Goal: Information Seeking & Learning: Learn about a topic

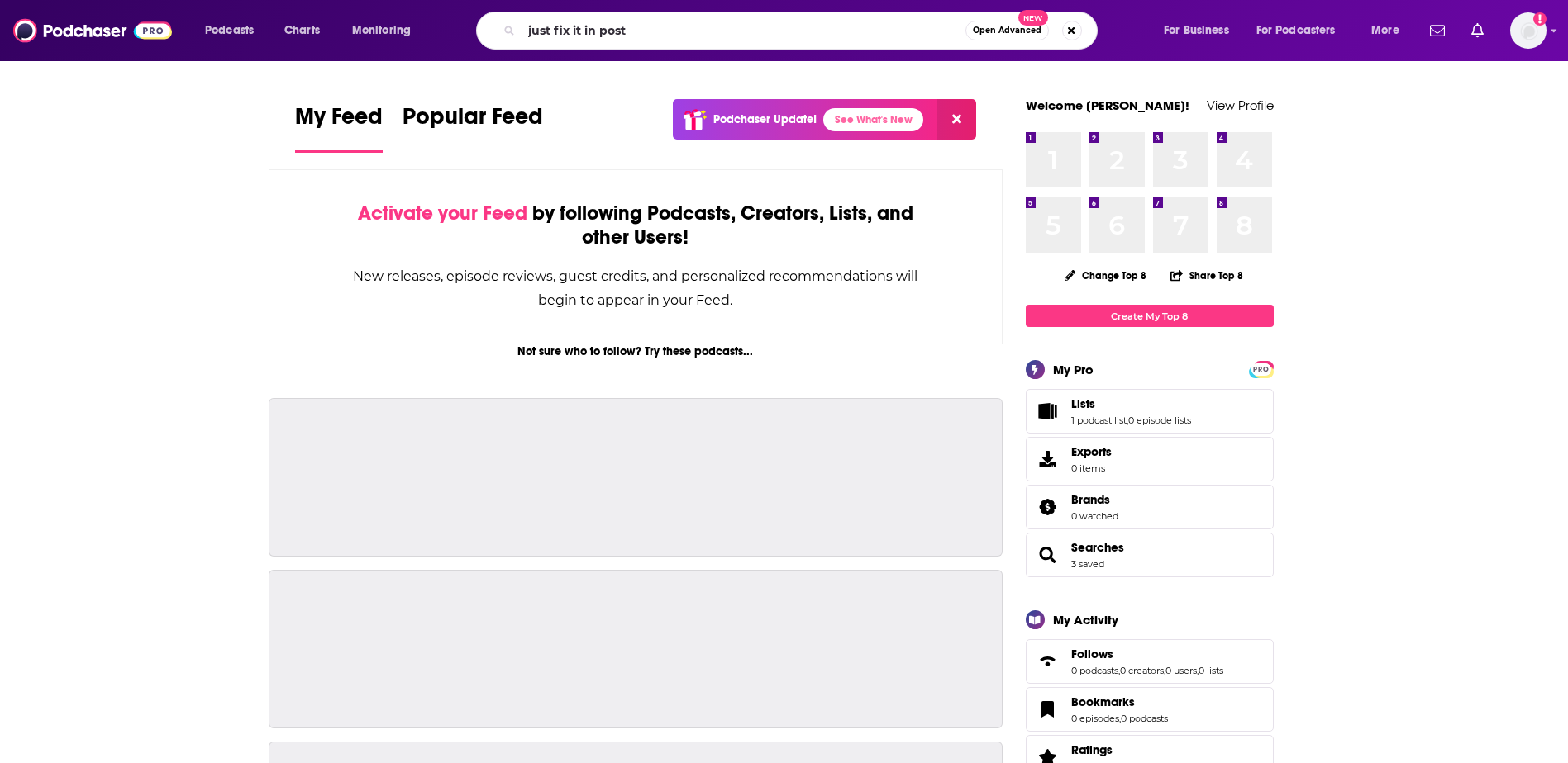
type input "just fix it in post"
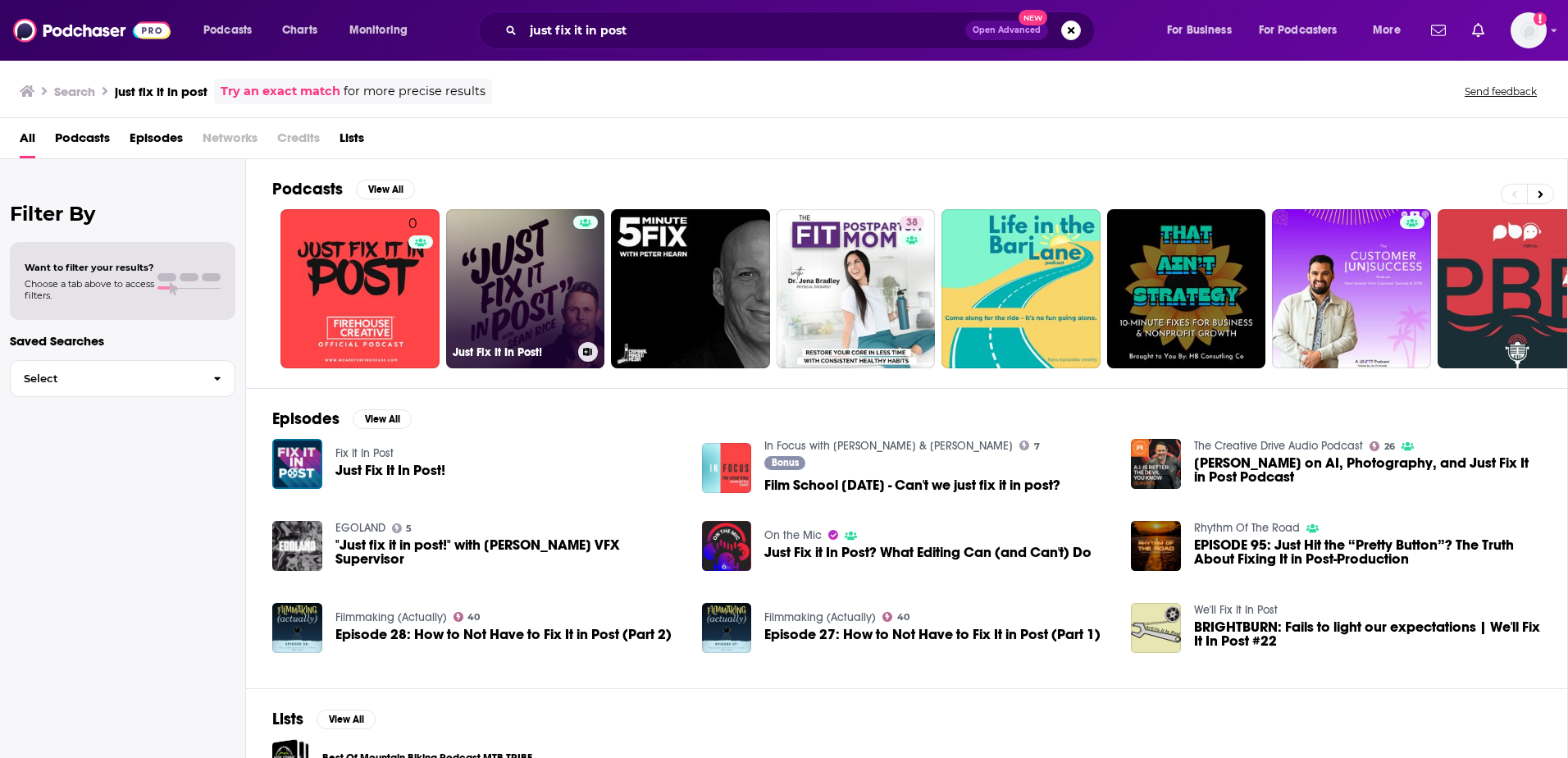
click at [558, 301] on link "Just Fix It In Post!" at bounding box center [525, 289] width 159 height 159
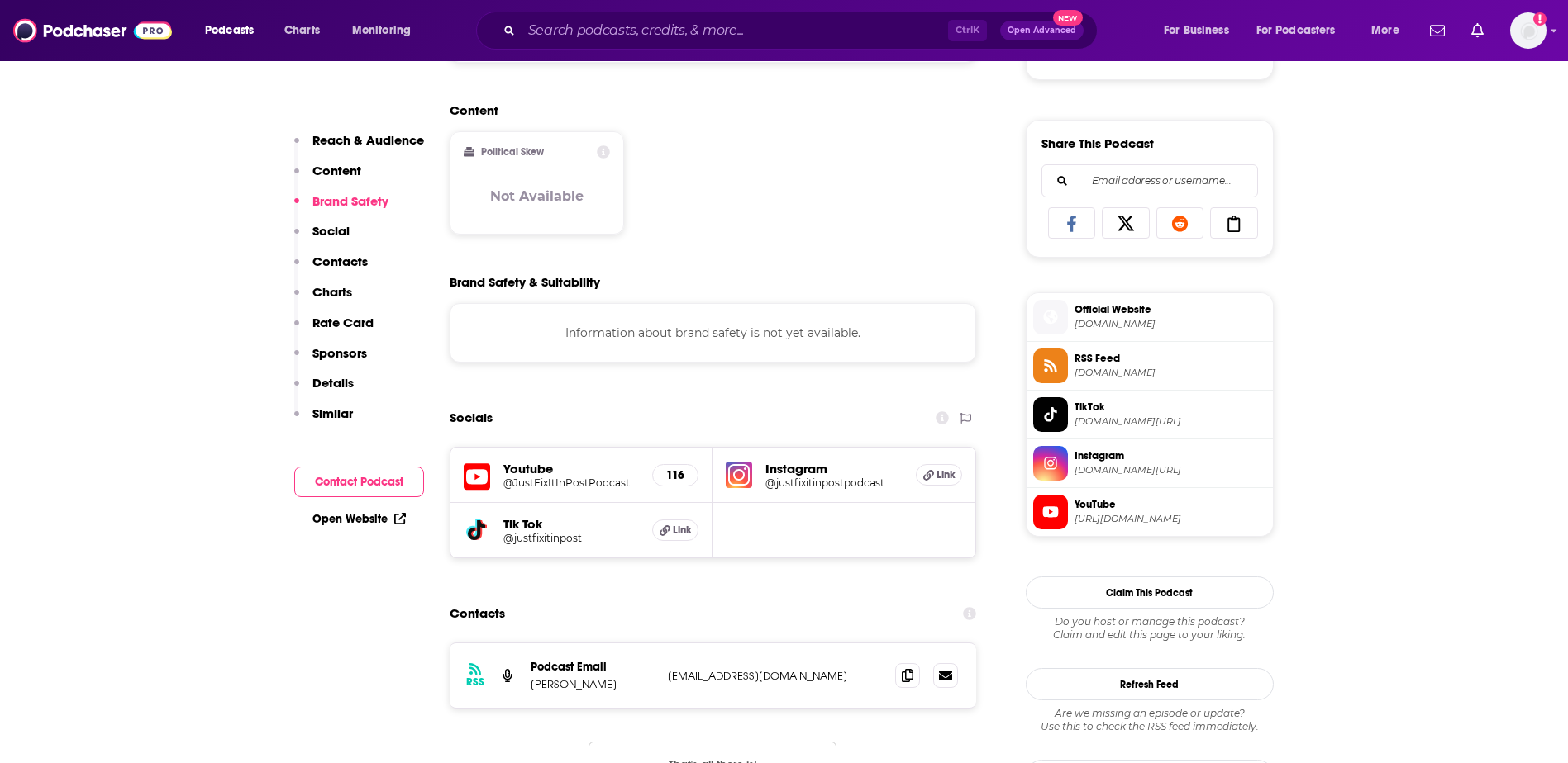
scroll to position [991, 0]
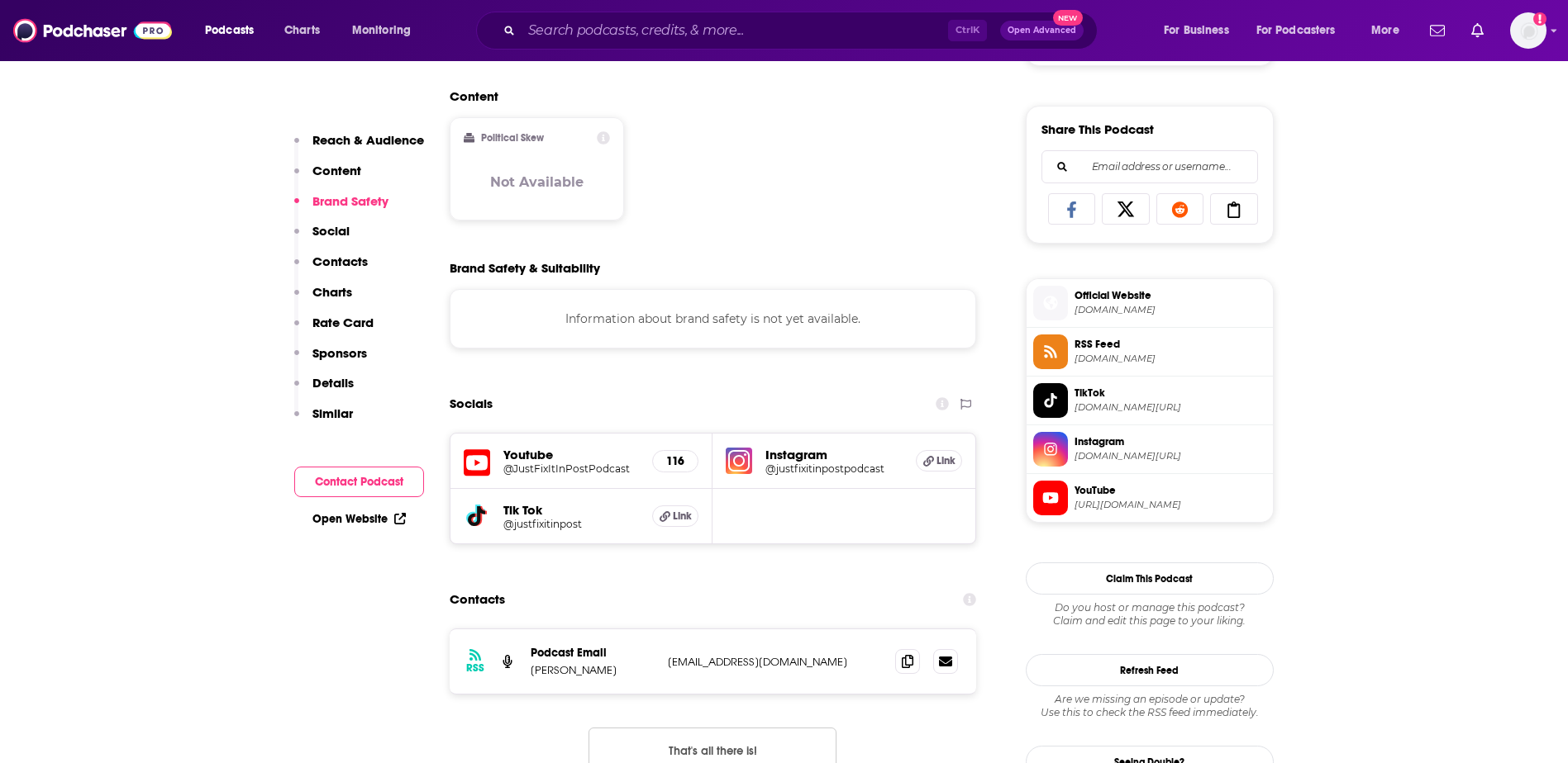
click at [533, 462] on h5 "Youtube" at bounding box center [572, 454] width 137 height 16
click at [487, 468] on icon at bounding box center [476, 463] width 27 height 27
click at [923, 465] on icon at bounding box center [929, 461] width 11 height 11
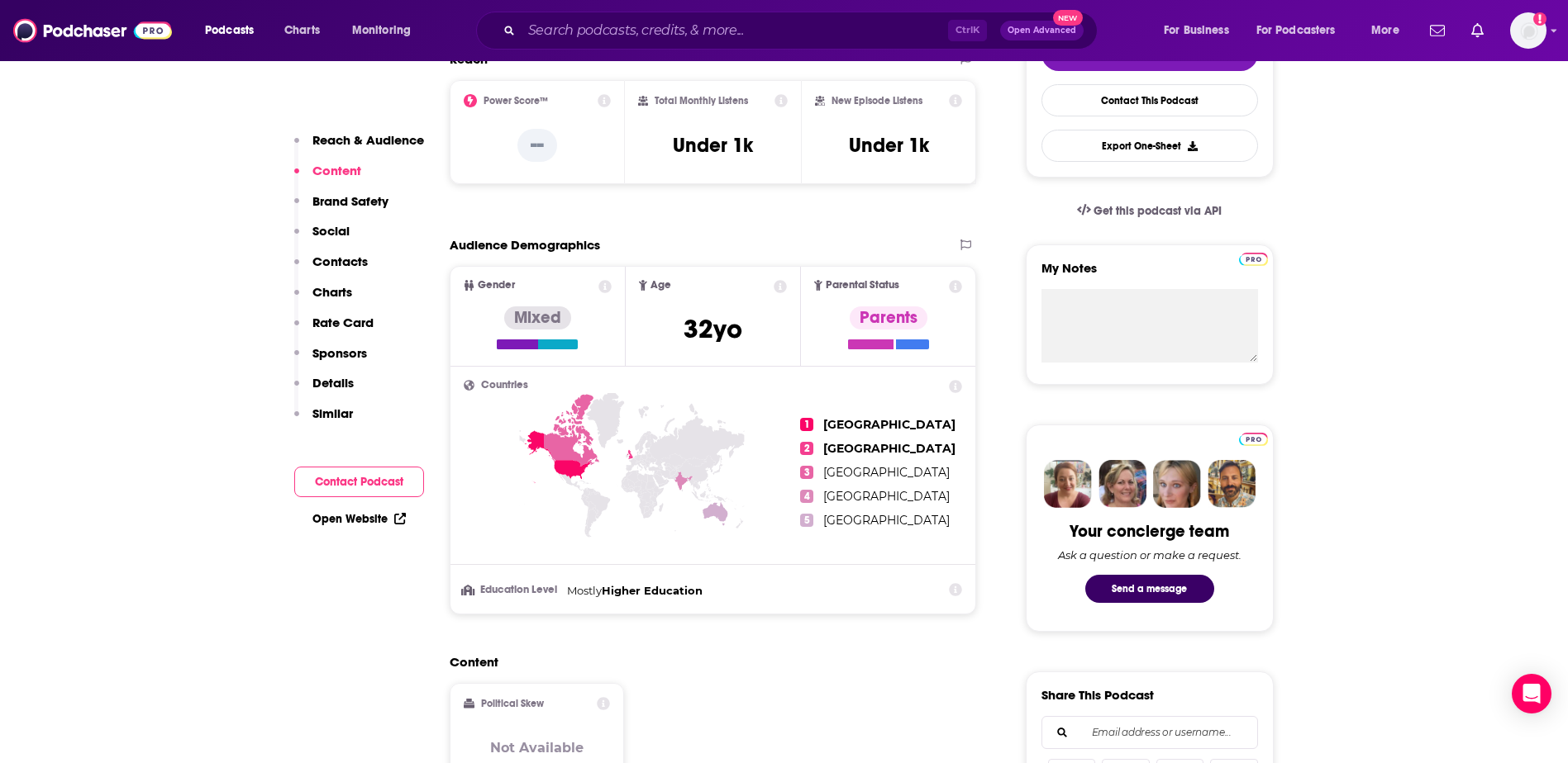
scroll to position [330, 0]
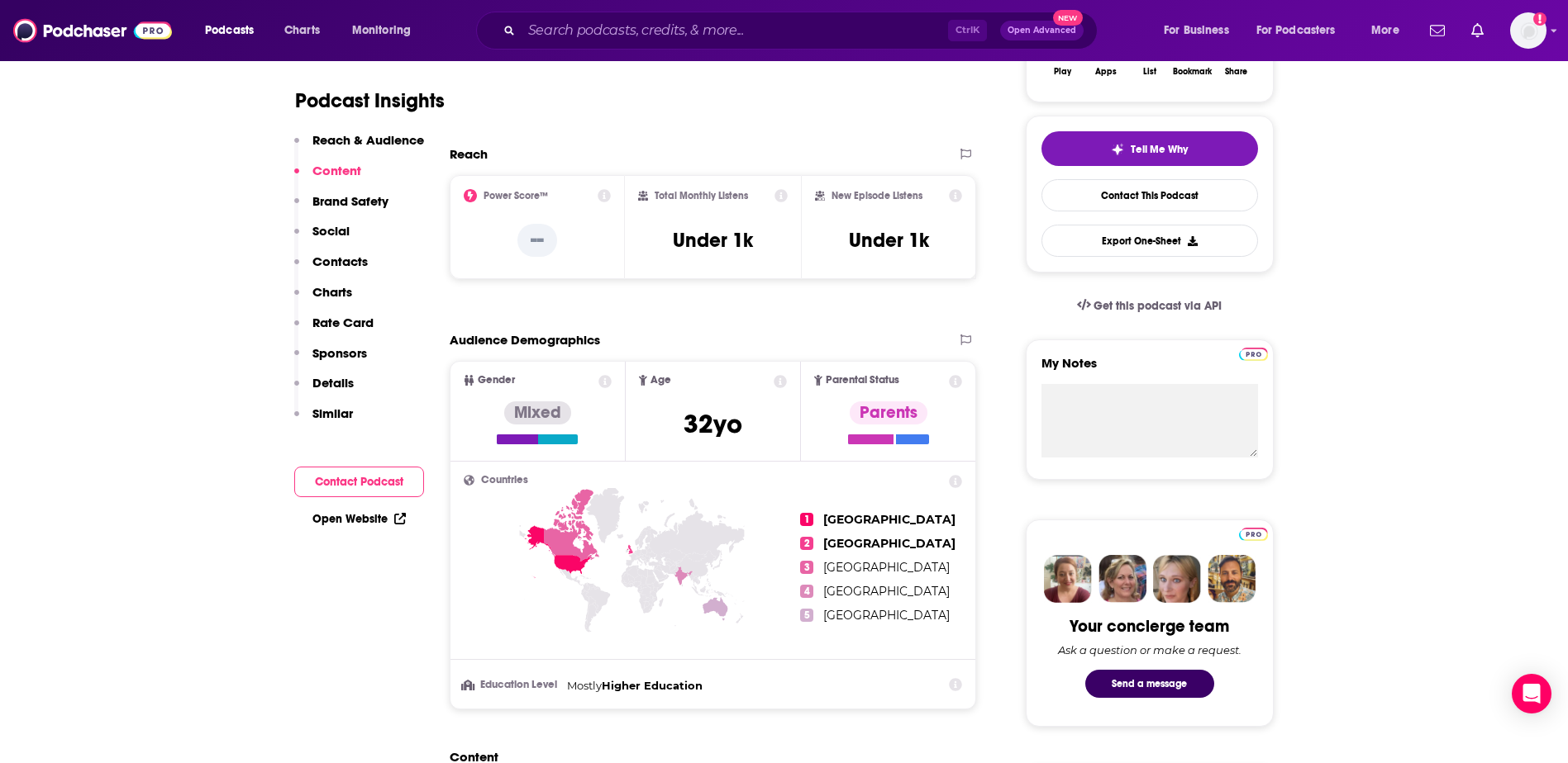
click at [781, 194] on icon at bounding box center [781, 195] width 13 height 13
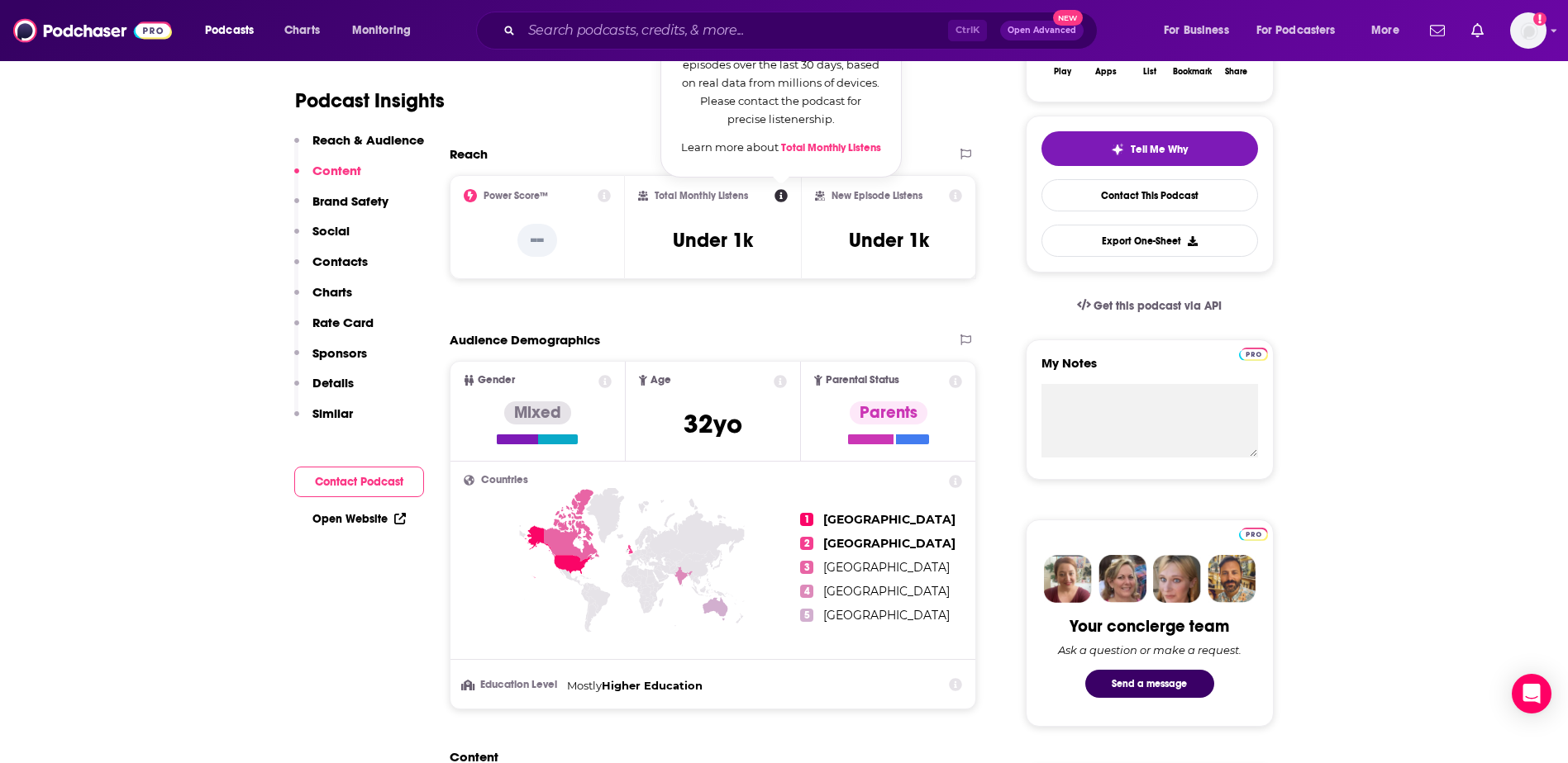
click at [782, 226] on div "Total Monthly Listens Total Monthly Listens Our estimate of how many listens th…" at bounding box center [712, 227] width 150 height 76
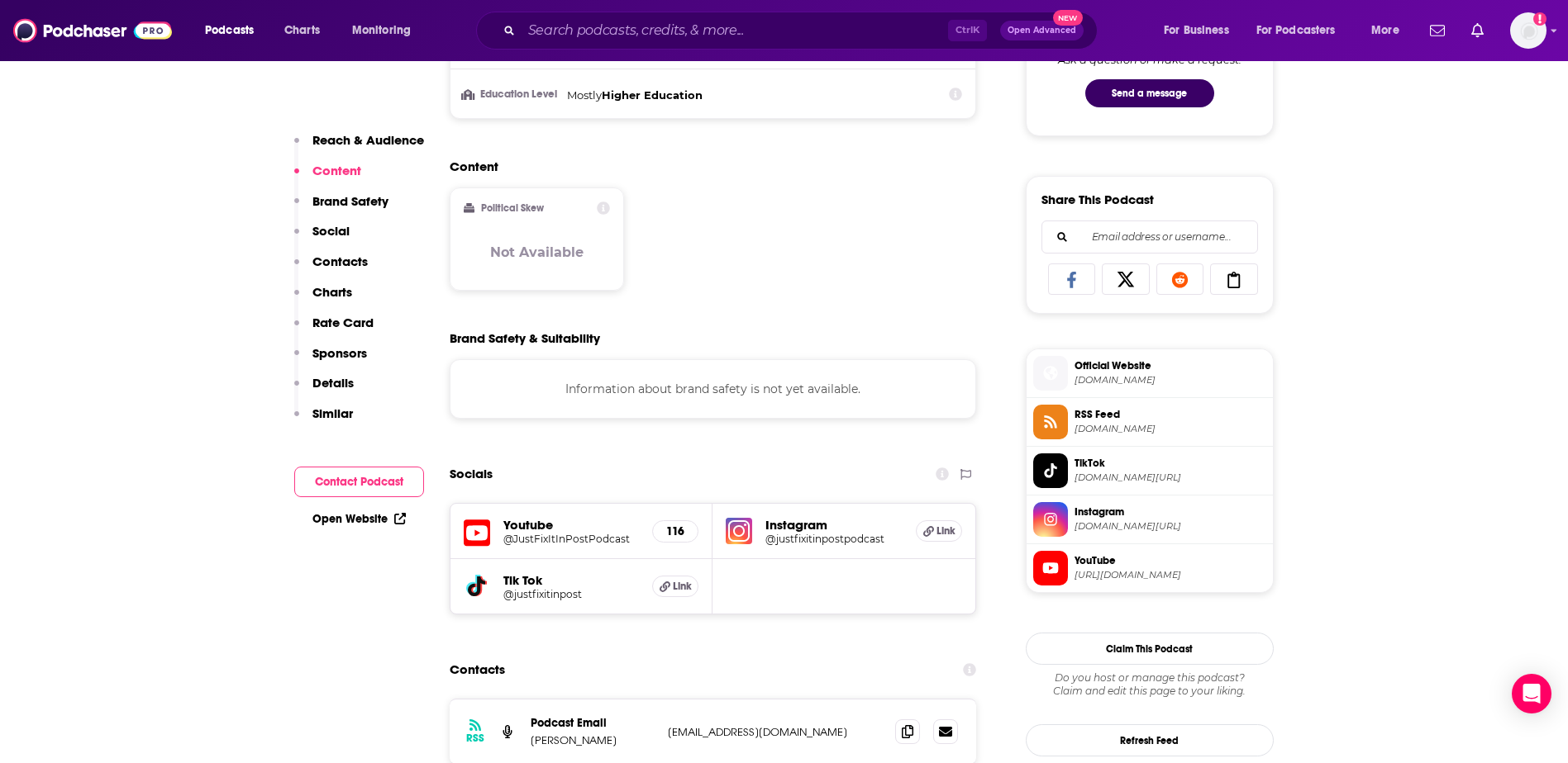
scroll to position [991, 0]
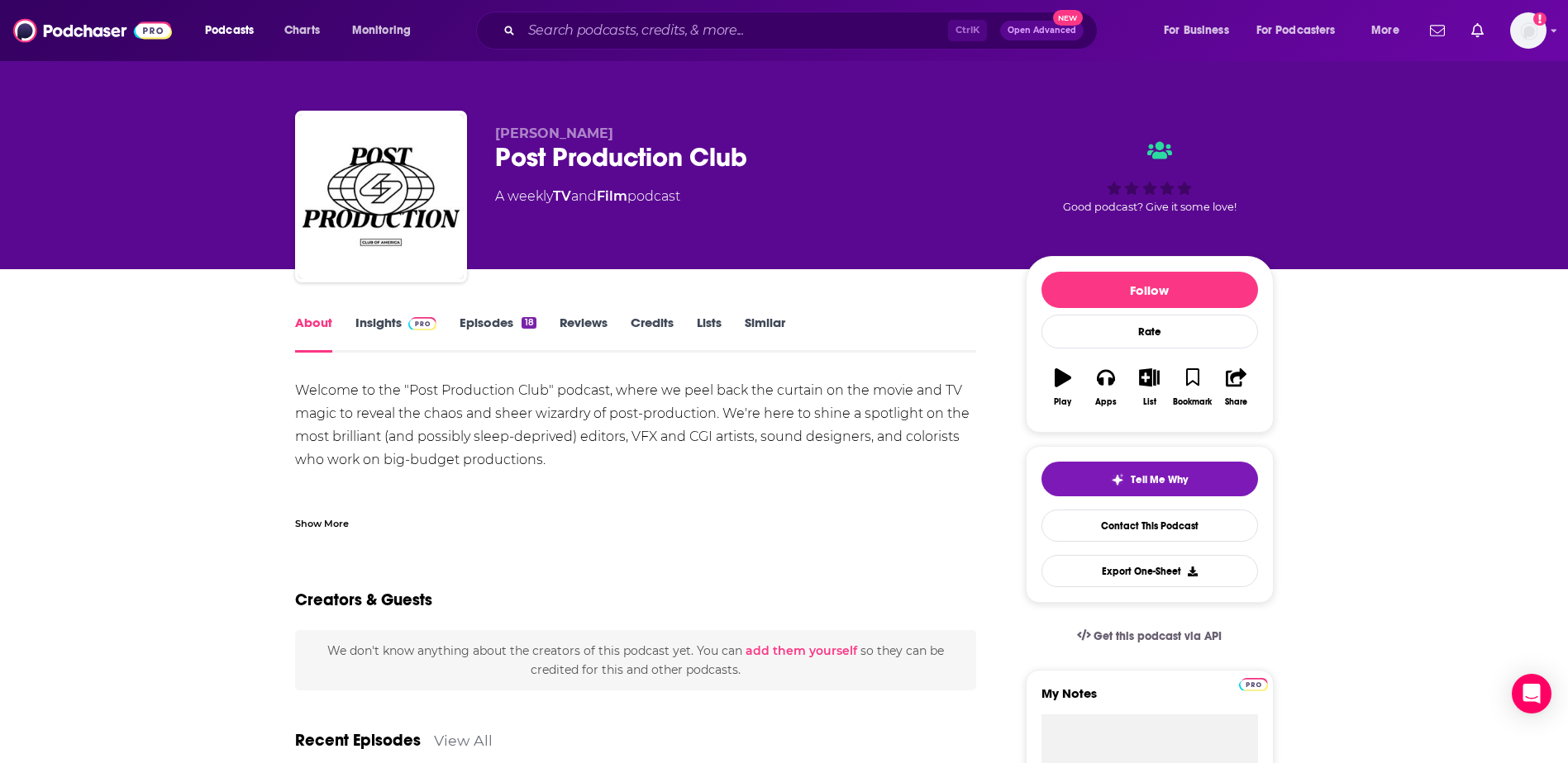
click at [363, 329] on link "Insights" at bounding box center [395, 333] width 82 height 38
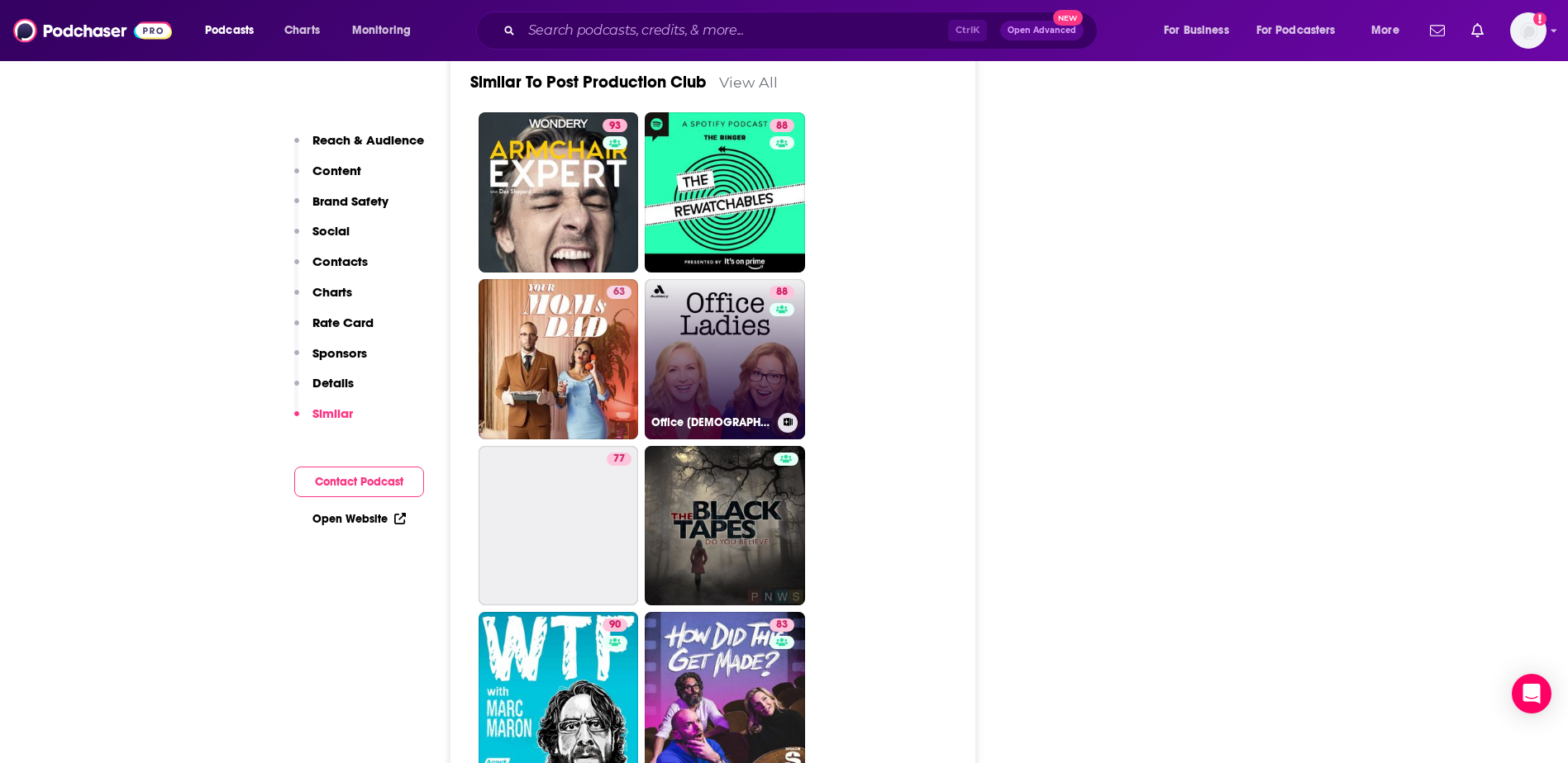
scroll to position [2974, 0]
